Goal: Transaction & Acquisition: Download file/media

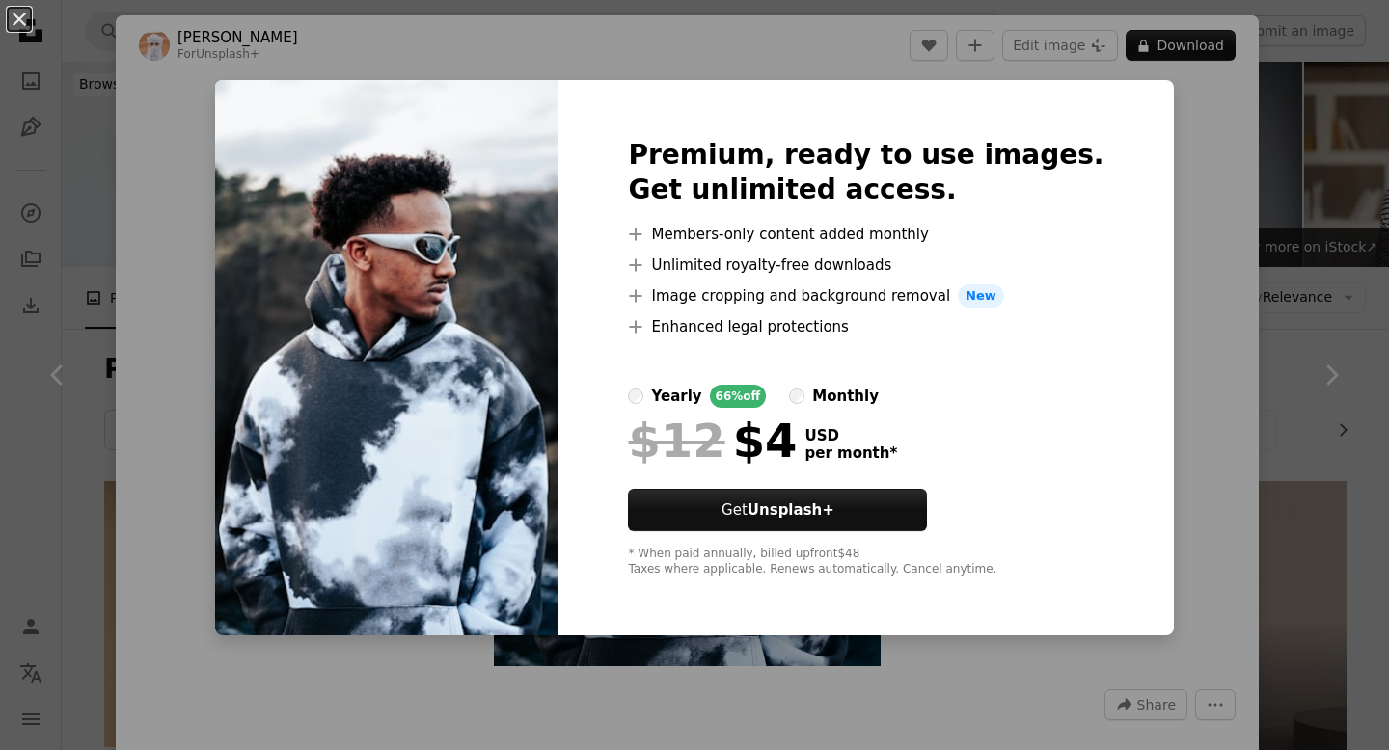
scroll to position [2153, 0]
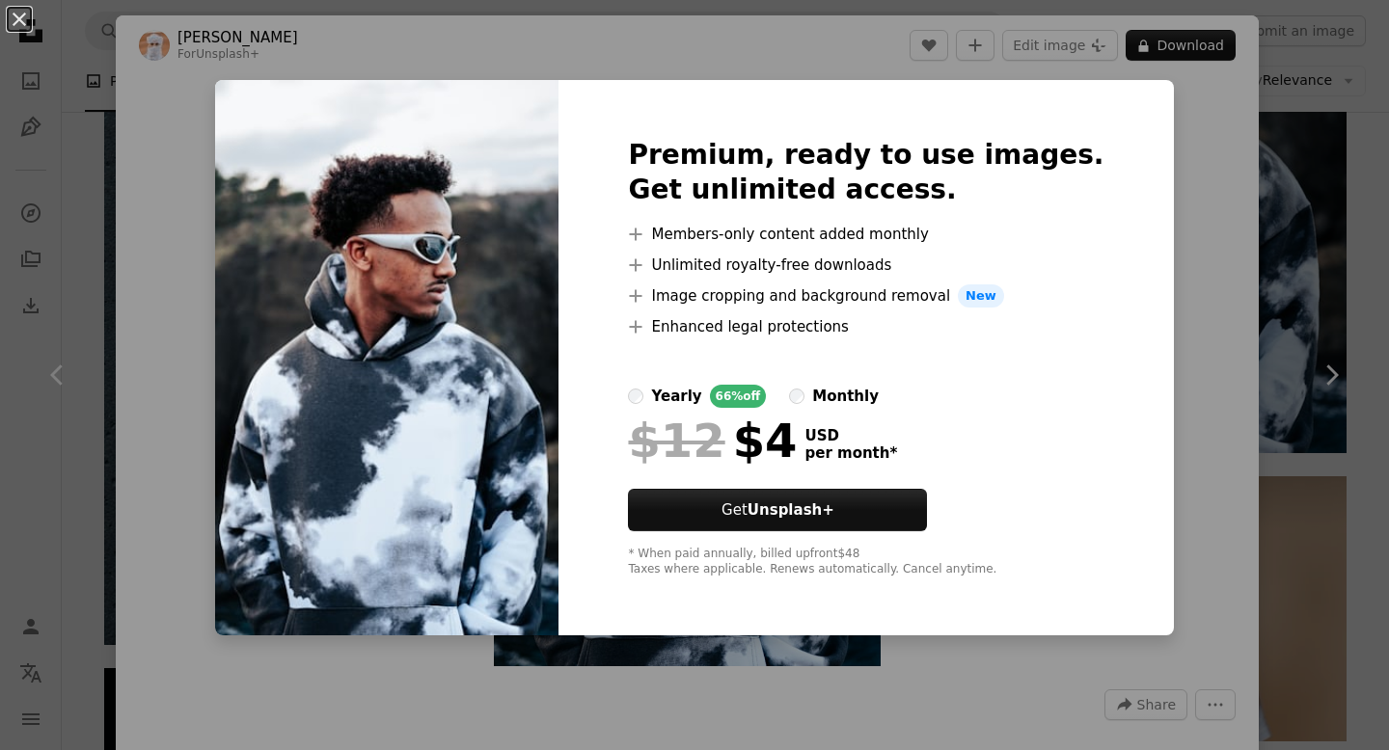
click at [209, 170] on div "An X shape Premium, ready to use images. Get unlimited access. A plus sign Memb…" at bounding box center [694, 375] width 1389 height 750
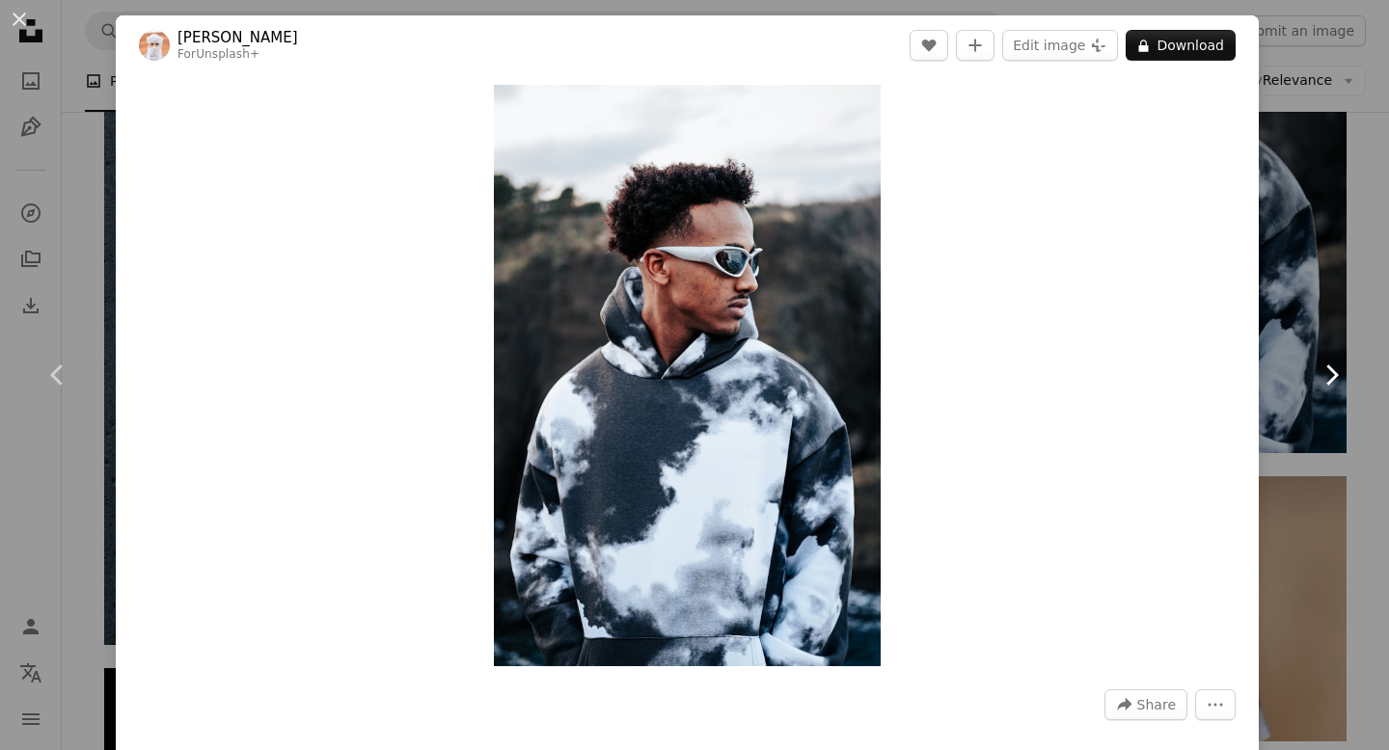
click at [1289, 315] on link "Chevron right" at bounding box center [1331, 375] width 116 height 185
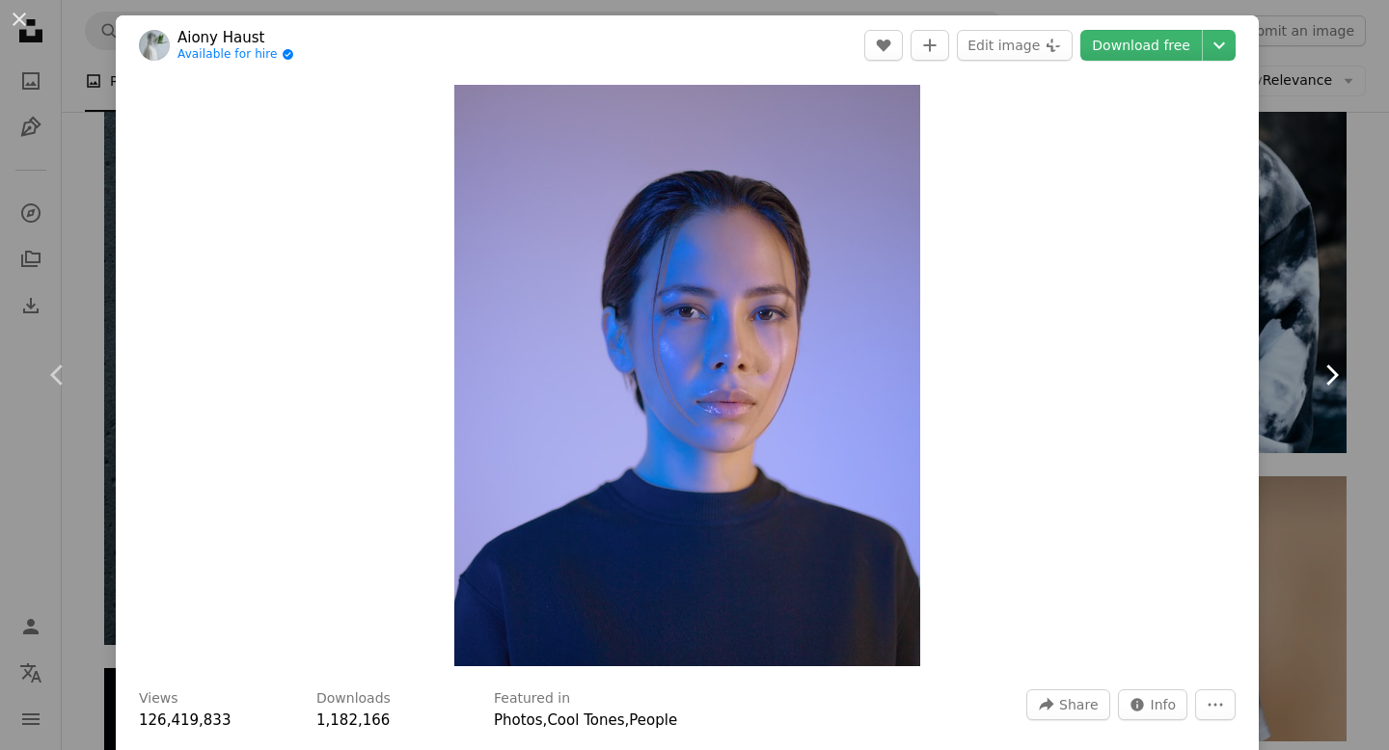
click at [1289, 411] on link "Chevron right" at bounding box center [1331, 375] width 116 height 185
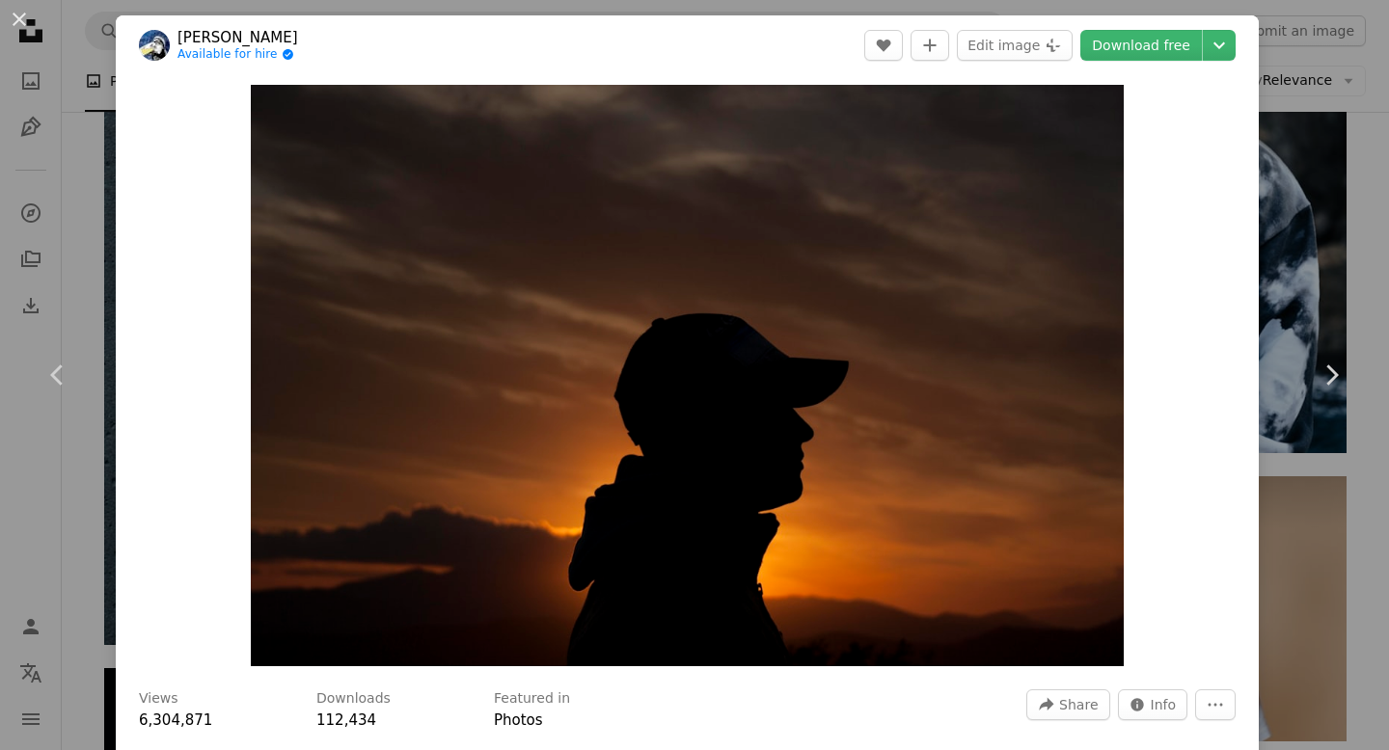
click at [1109, 1] on div "An X shape Chevron left Chevron right [PERSON_NAME] Available for hire A checkm…" at bounding box center [694, 375] width 1389 height 750
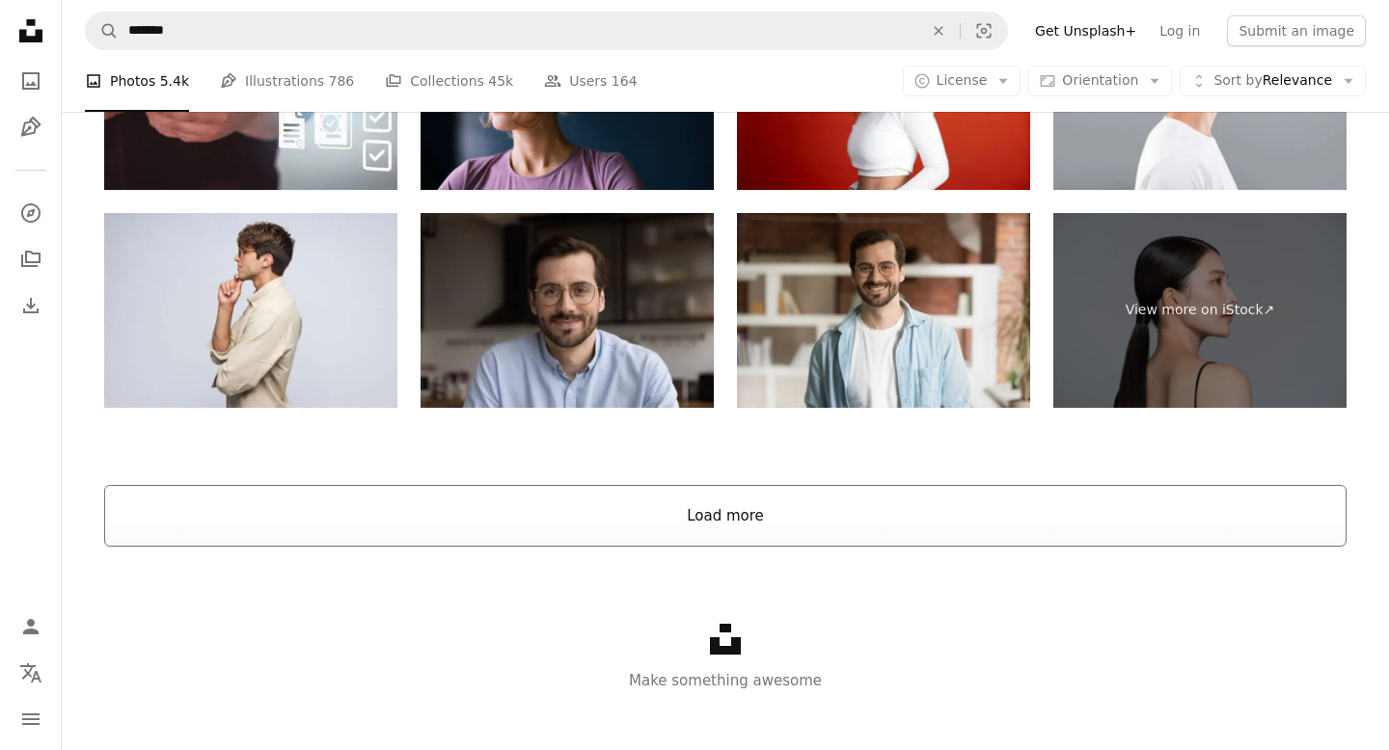
click at [981, 526] on button "Load more" at bounding box center [725, 516] width 1242 height 62
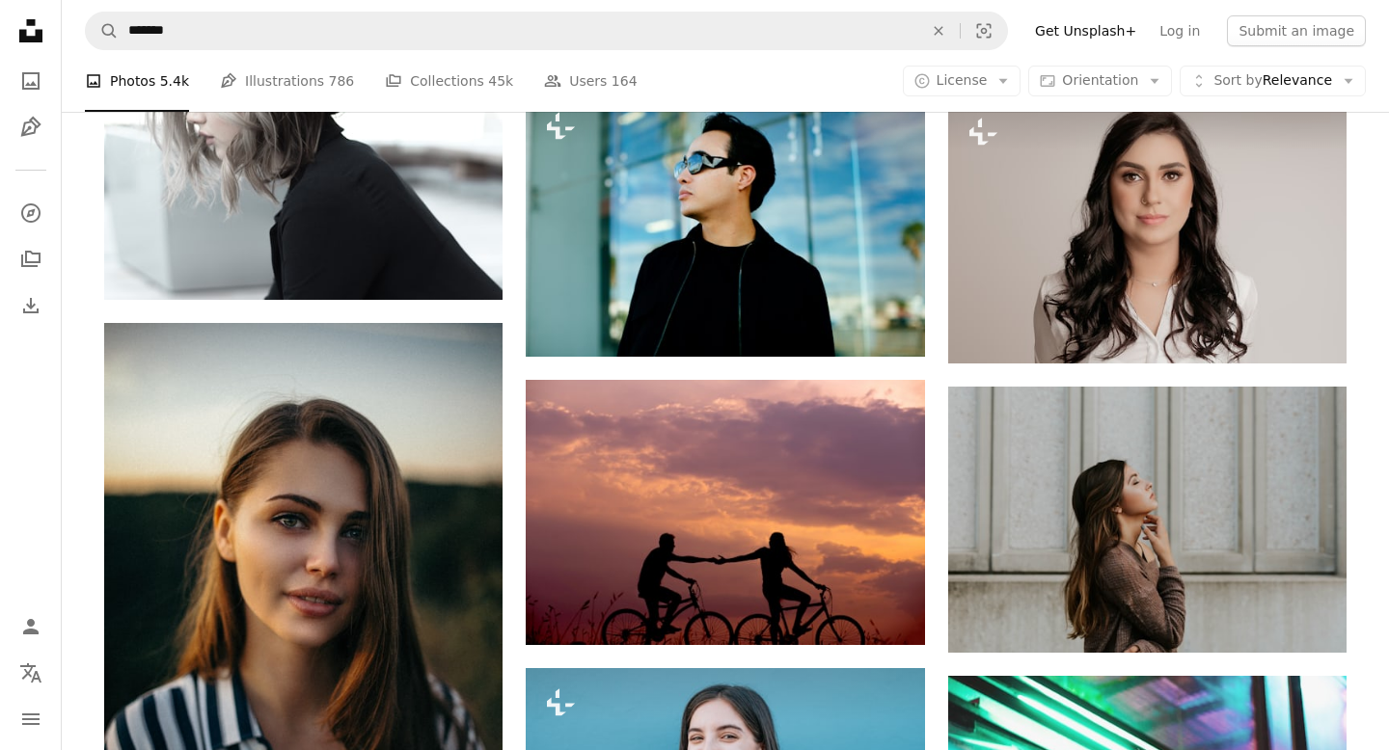
scroll to position [5771, 0]
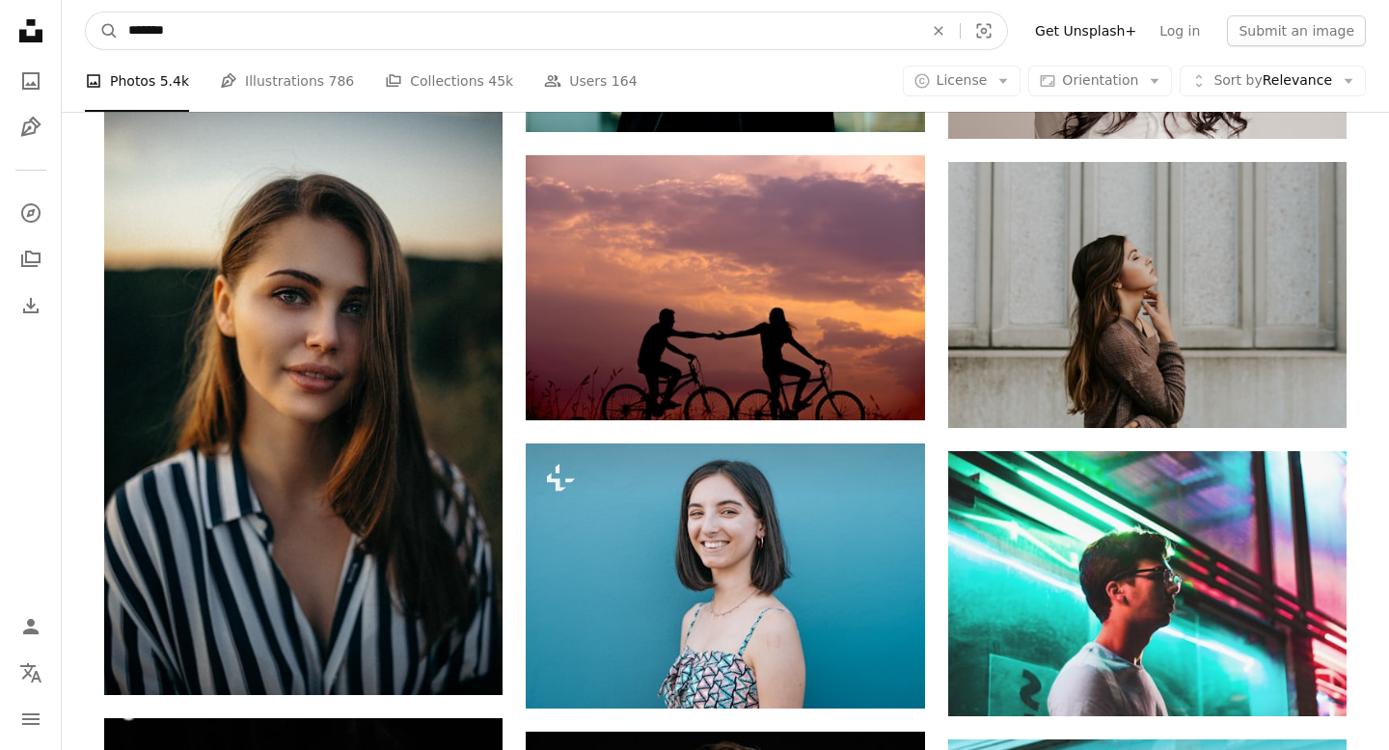
click at [270, 46] on input "*******" at bounding box center [518, 31] width 799 height 37
type input "*"
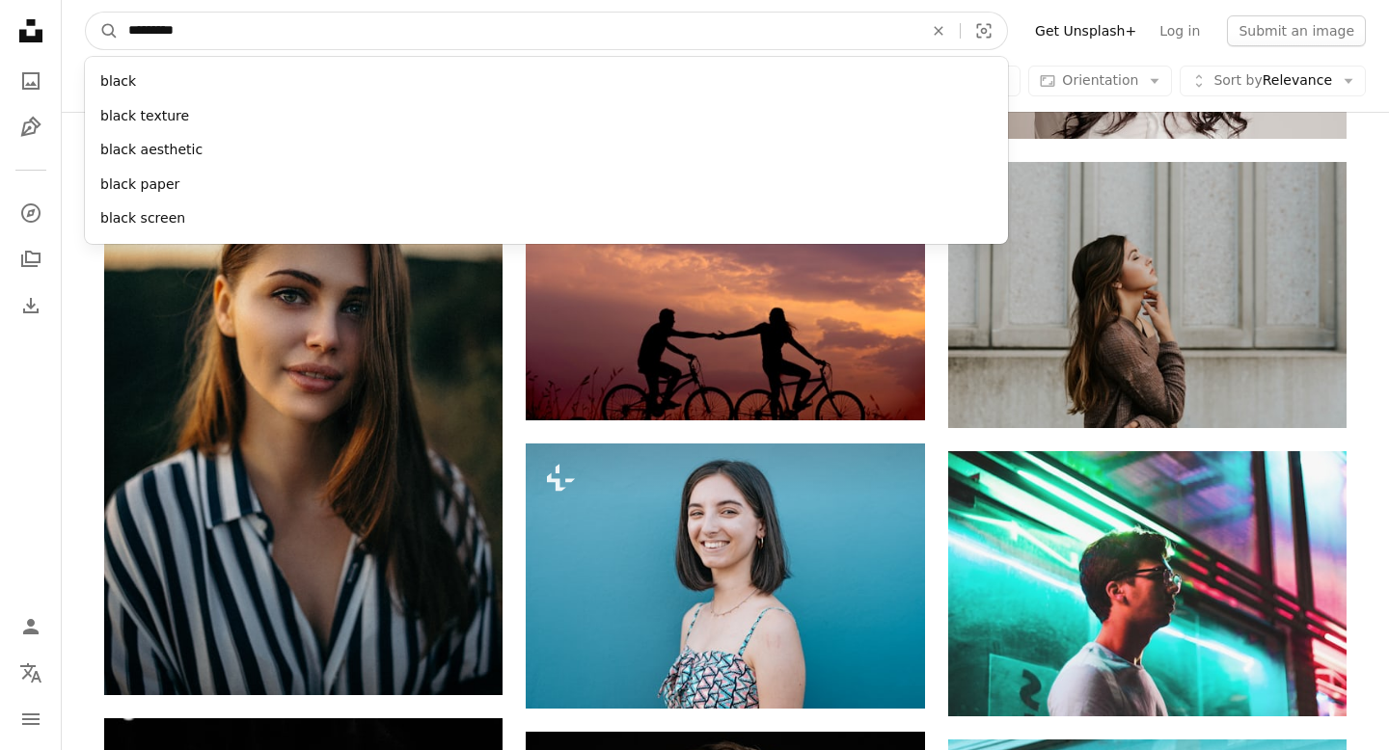
click at [86, 13] on button "A magnifying glass" at bounding box center [102, 31] width 33 height 37
type input "**********"
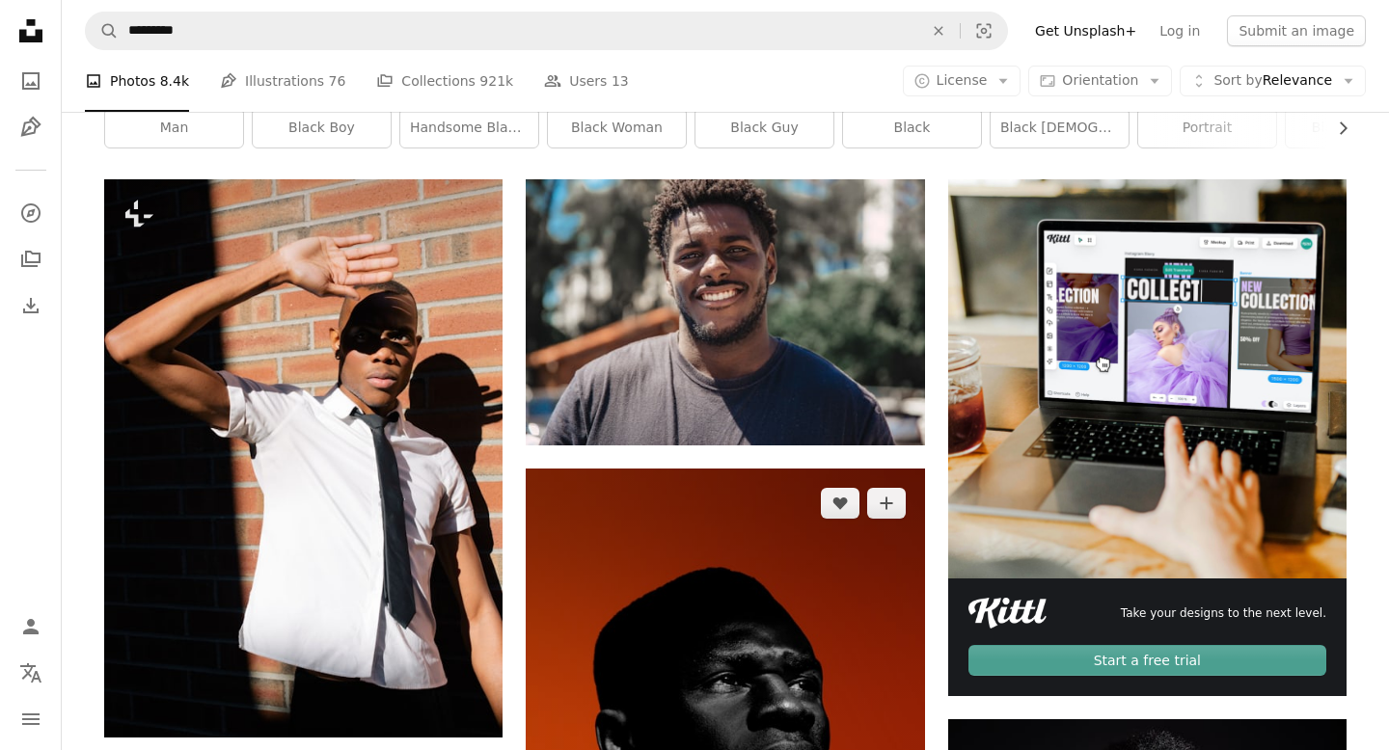
scroll to position [283, 0]
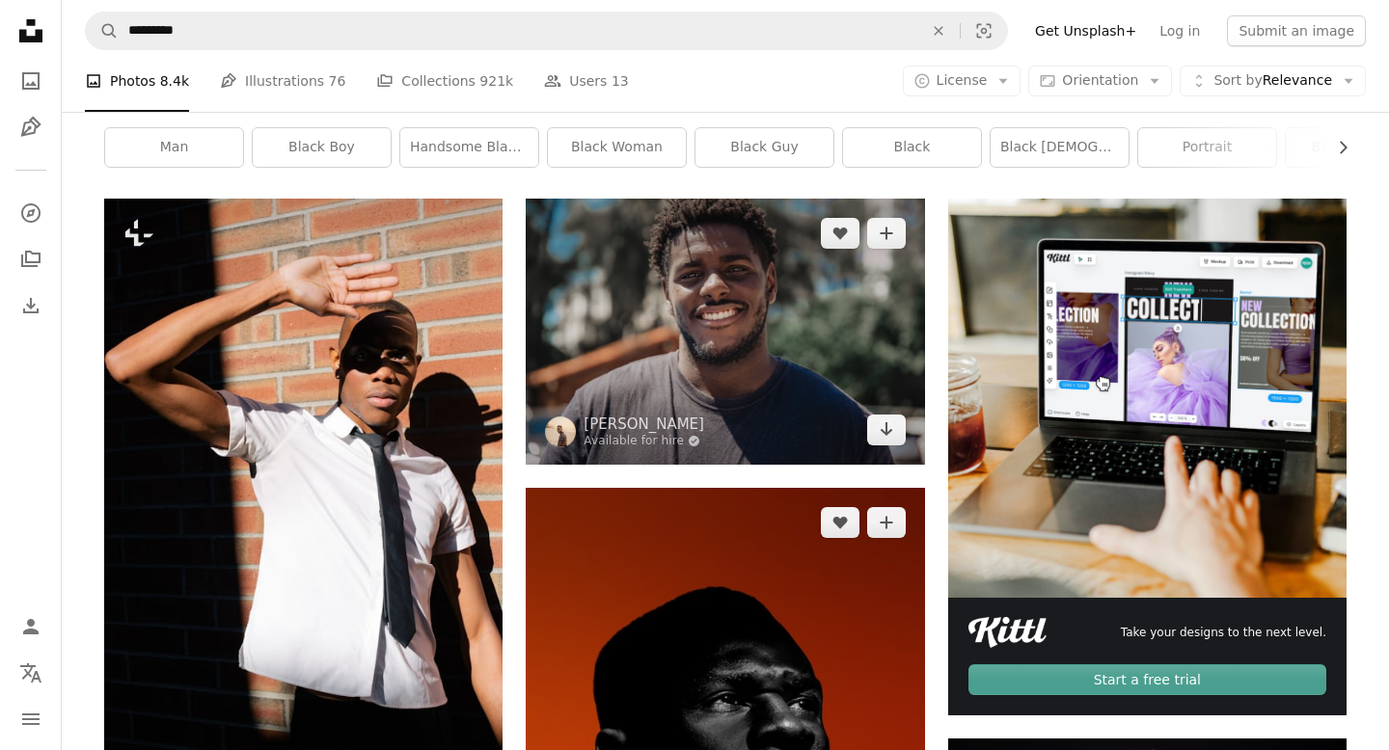
click at [735, 418] on img at bounding box center [725, 331] width 398 height 265
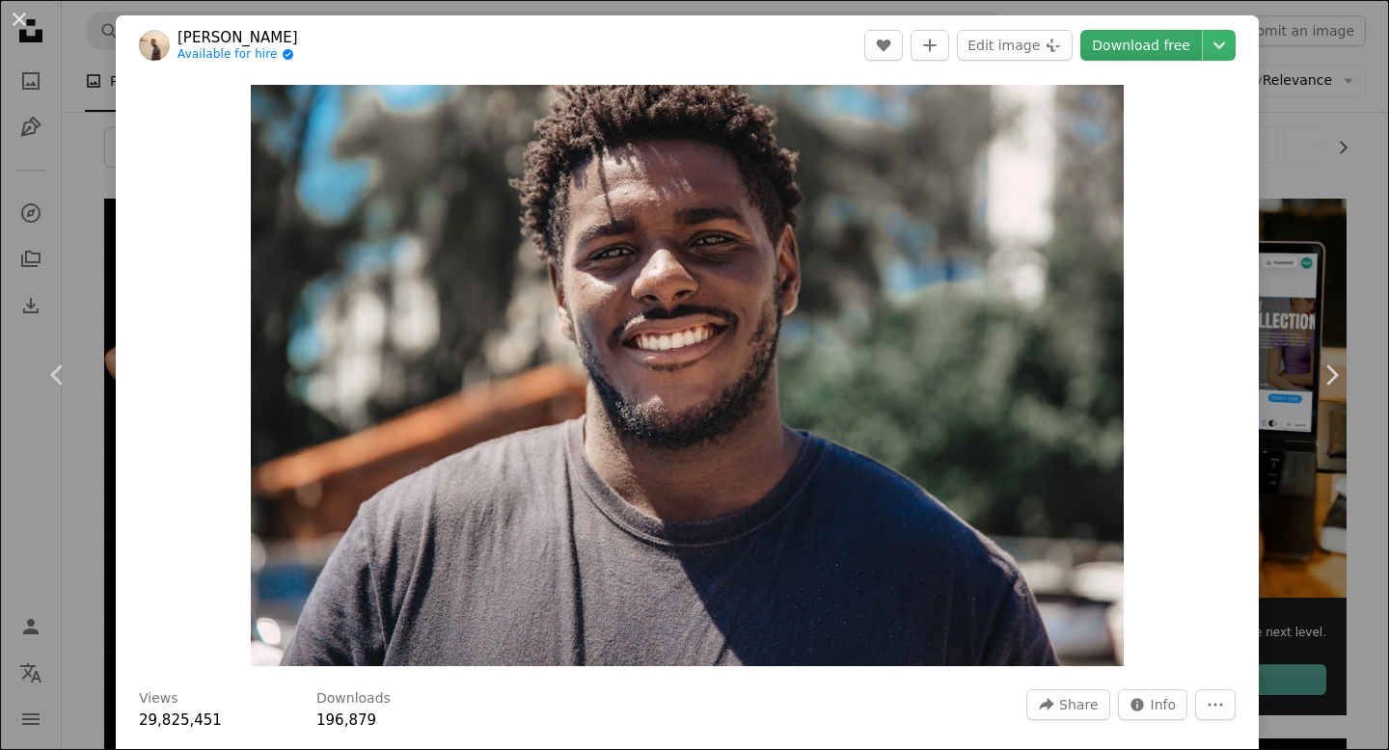
click at [1167, 47] on link "Download free" at bounding box center [1141, 45] width 122 height 31
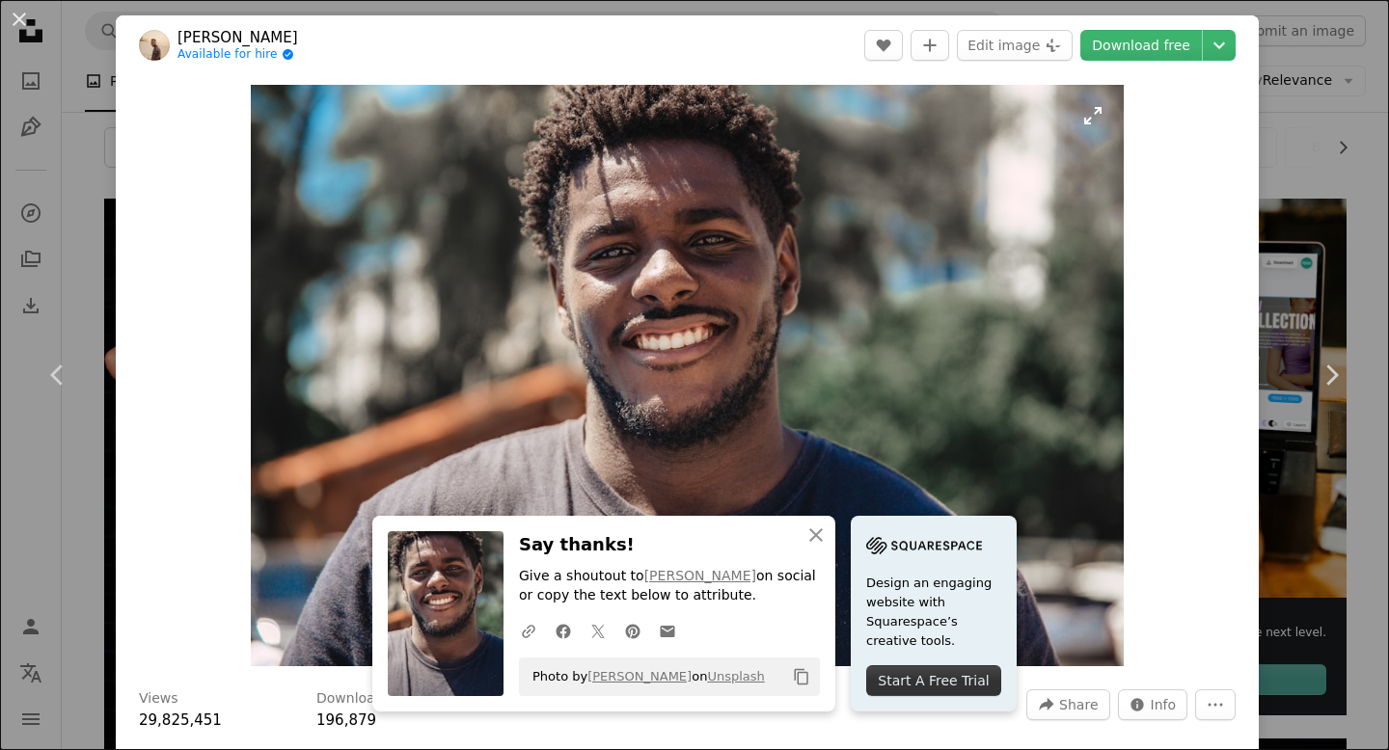
click at [758, 437] on img "Zoom in on this image" at bounding box center [687, 376] width 873 height 582
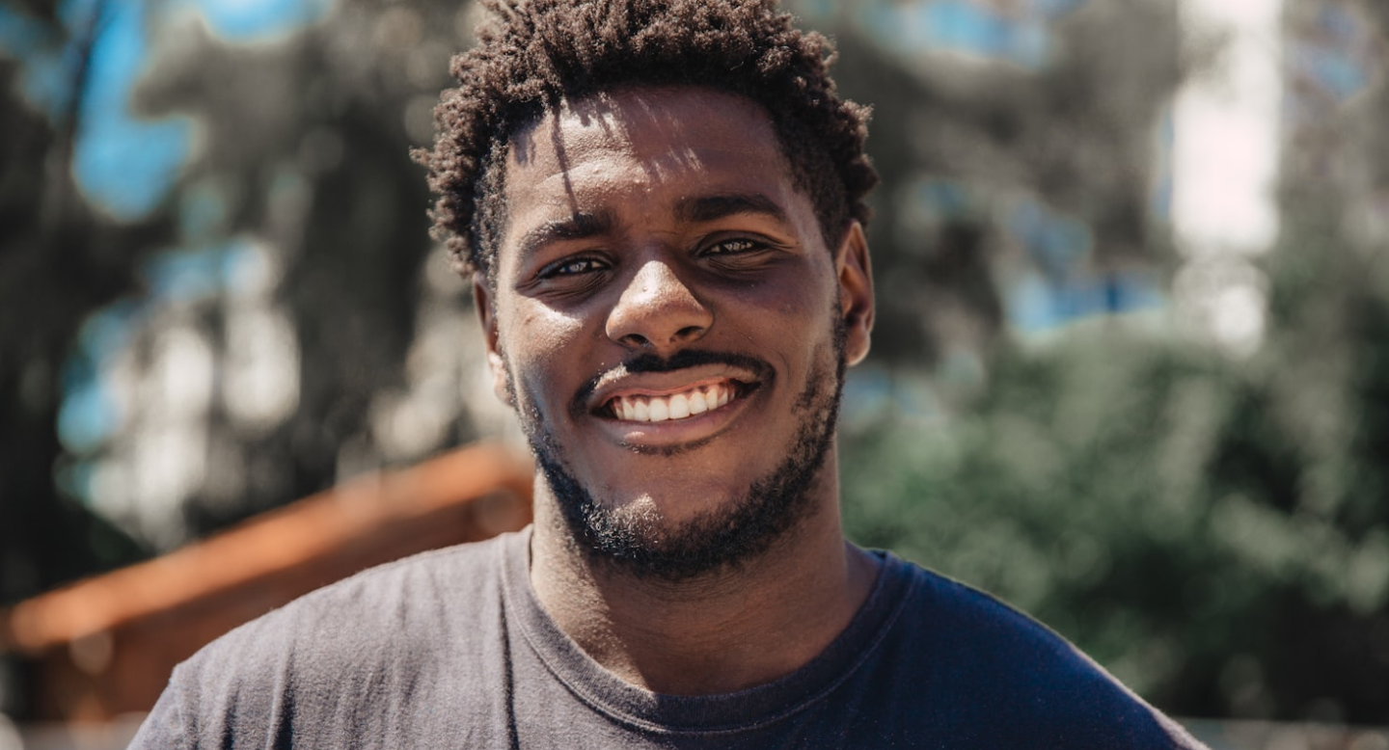
scroll to position [88, 0]
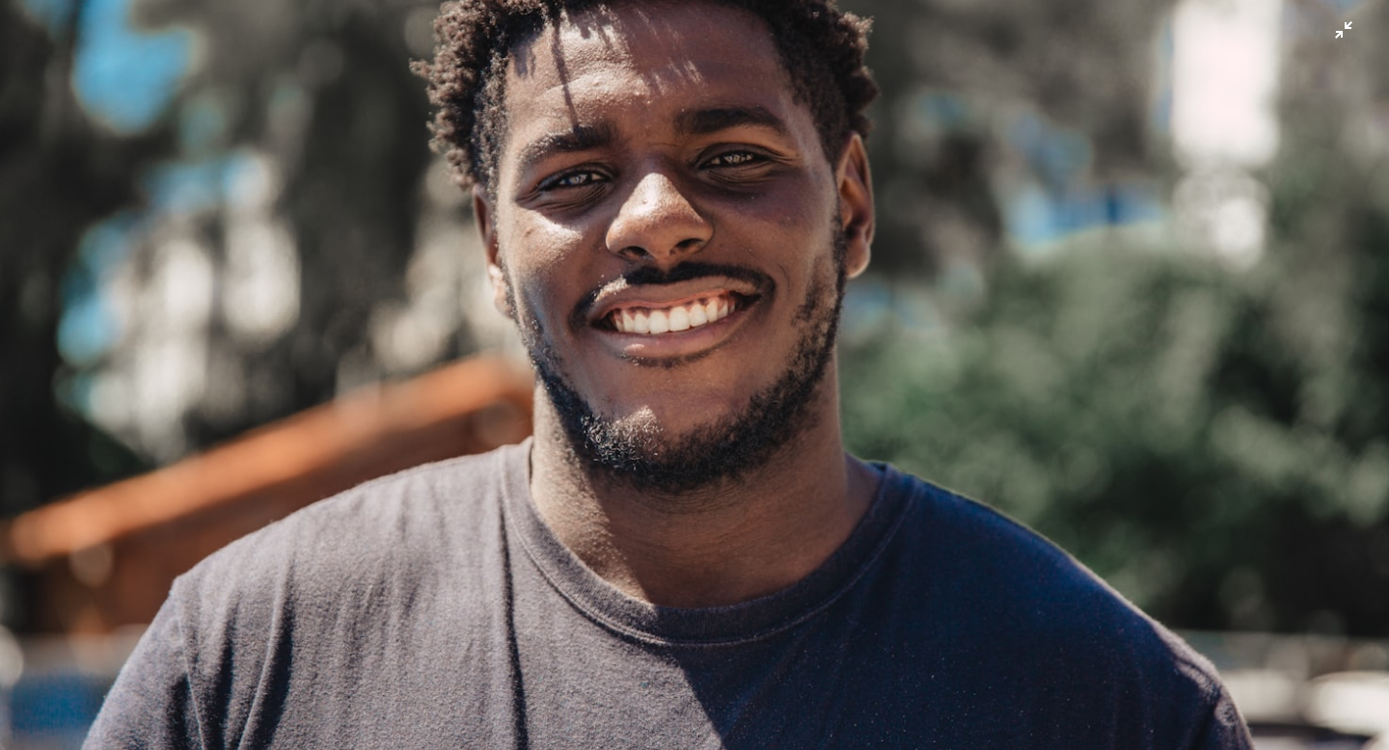
click at [727, 519] on img "Zoom out on this image" at bounding box center [694, 374] width 1391 height 927
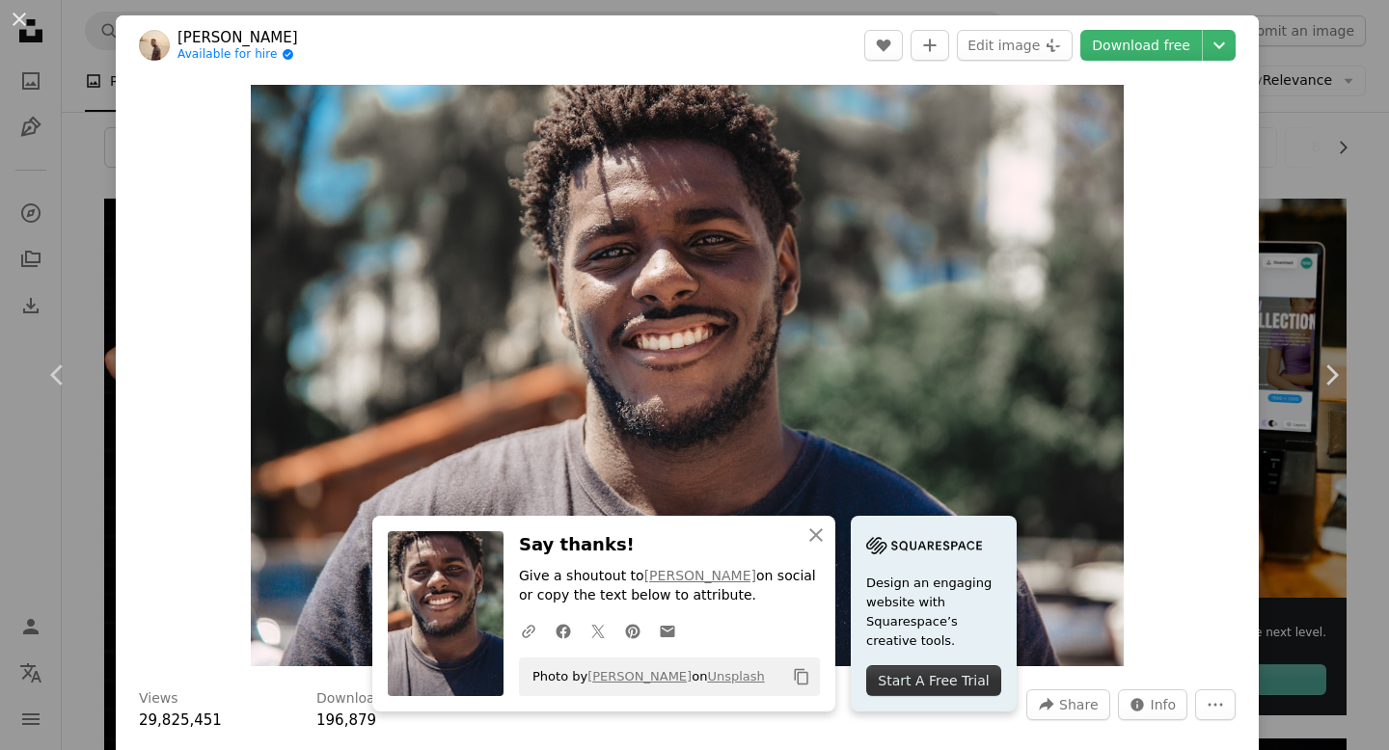
click at [727, 519] on div "An X shape Close Say thanks! Give a shoutout to [PERSON_NAME] on social or copy…" at bounding box center [603, 614] width 463 height 196
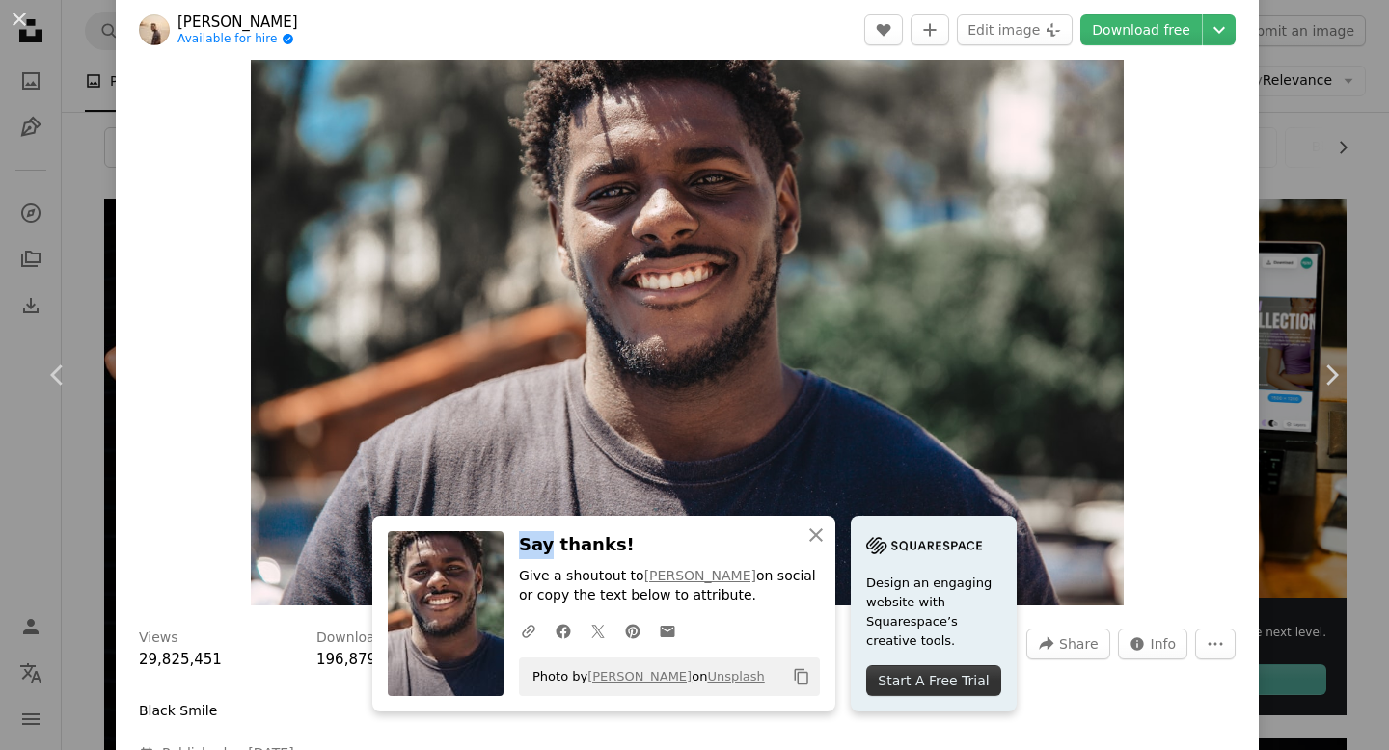
scroll to position [0, 0]
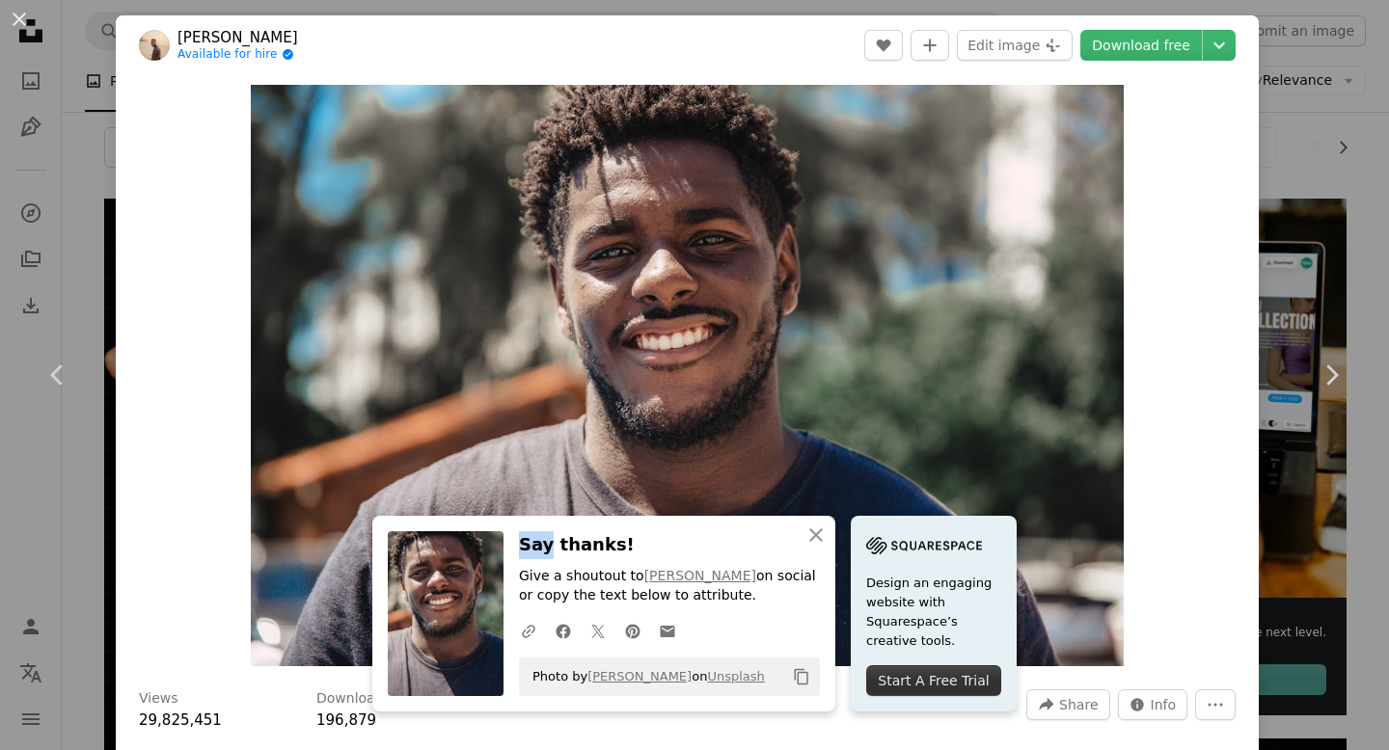
click at [161, 43] on img at bounding box center [154, 45] width 31 height 31
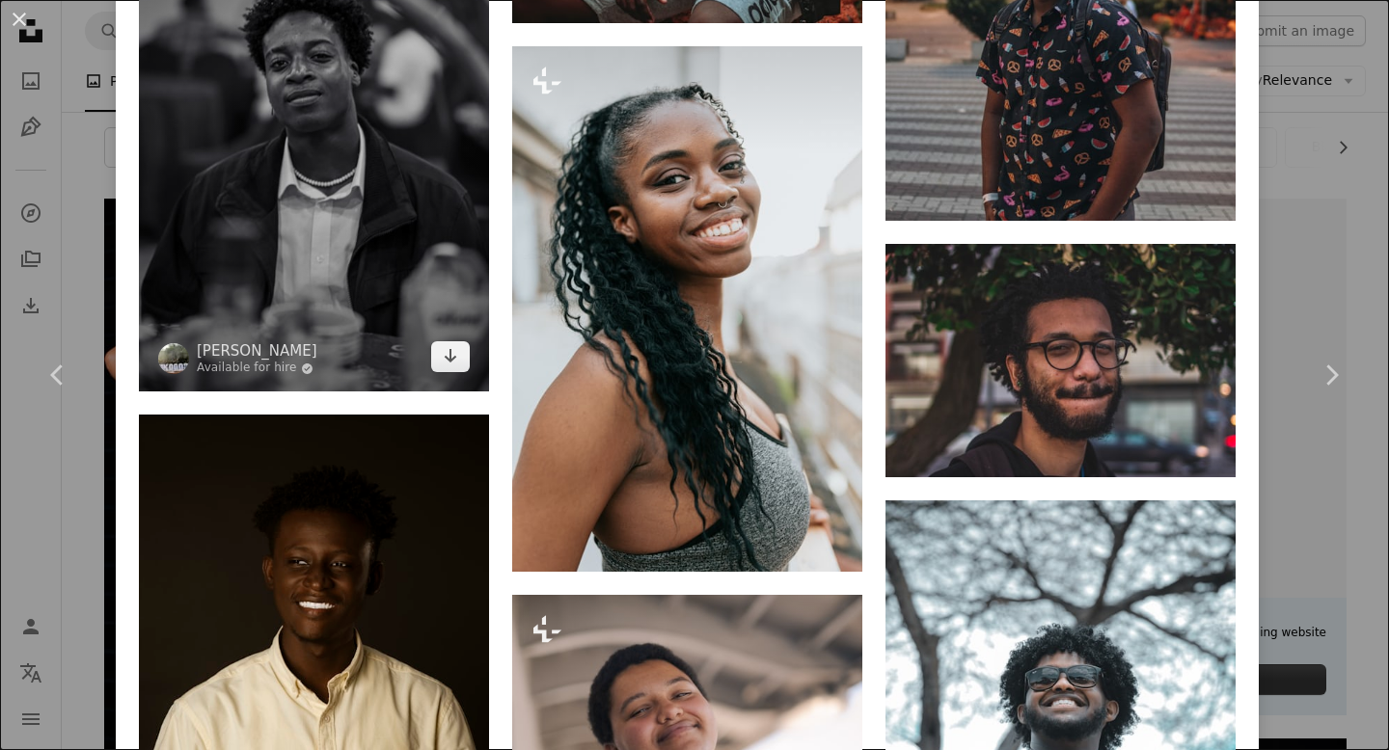
scroll to position [9182, 0]
